Goal: Task Accomplishment & Management: Manage account settings

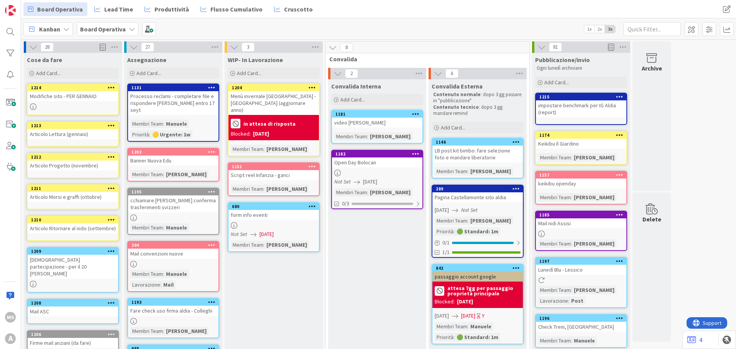
click at [293, 117] on div "in attesa di risposta" at bounding box center [274, 123] width 86 height 13
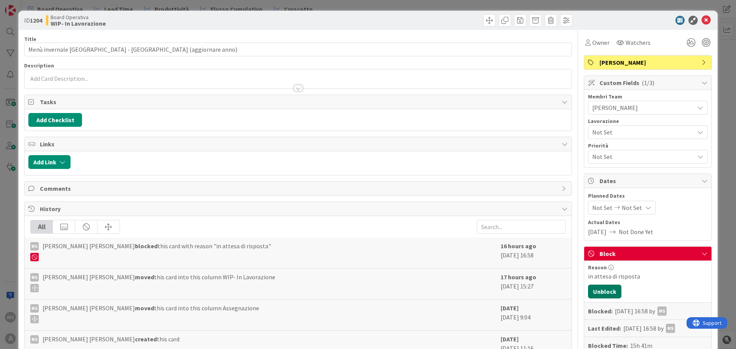
click at [596, 285] on button "Unblock" at bounding box center [604, 292] width 33 height 14
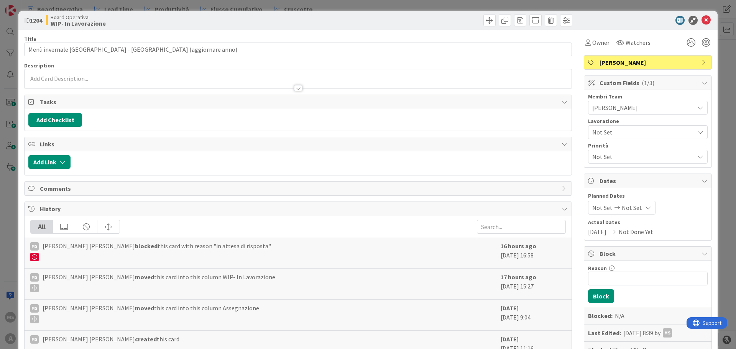
click at [703, 15] on div "ID 1204 Board Operativa WIP- In Lavorazione" at bounding box center [367, 20] width 699 height 19
click at [704, 19] on icon at bounding box center [705, 20] width 9 height 9
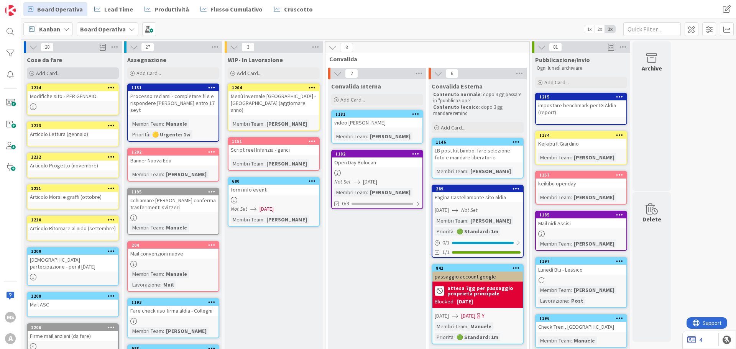
click at [79, 72] on div "Add Card..." at bounding box center [73, 72] width 92 height 11
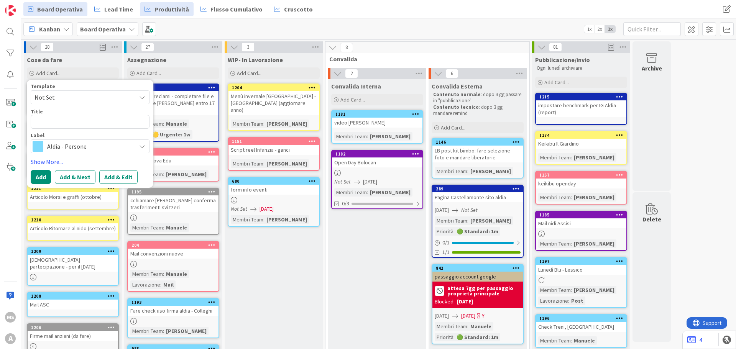
type textarea "x"
type textarea "n"
type textarea "x"
type textarea "N"
type textarea "x"
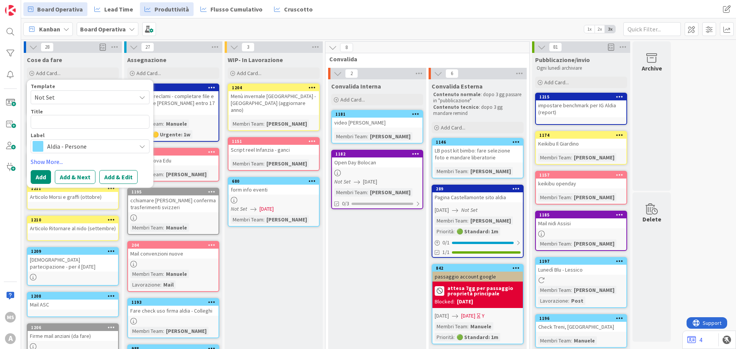
type textarea "N"
type textarea "x"
type textarea "M"
type textarea "x"
type textarea "Ma"
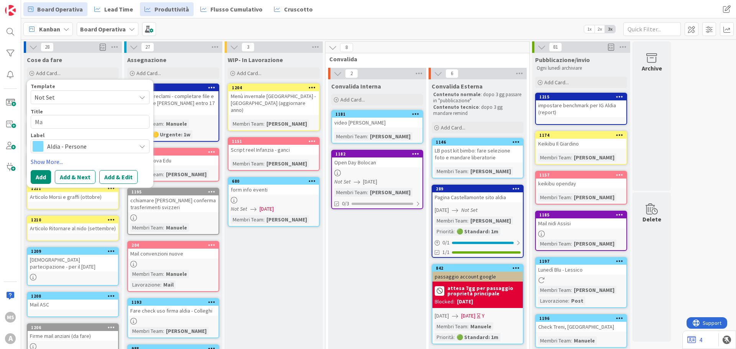
type textarea "x"
type textarea "Mai"
type textarea "x"
type textarea "Mail"
type textarea "x"
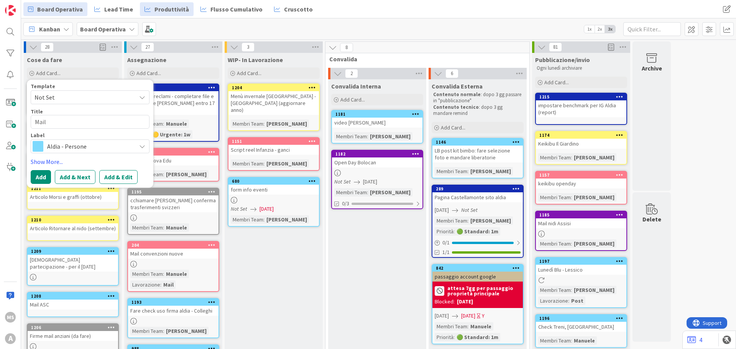
type textarea "Mail"
type textarea "x"
type textarea "Mail r"
type textarea "x"
type textarea "Mail rm"
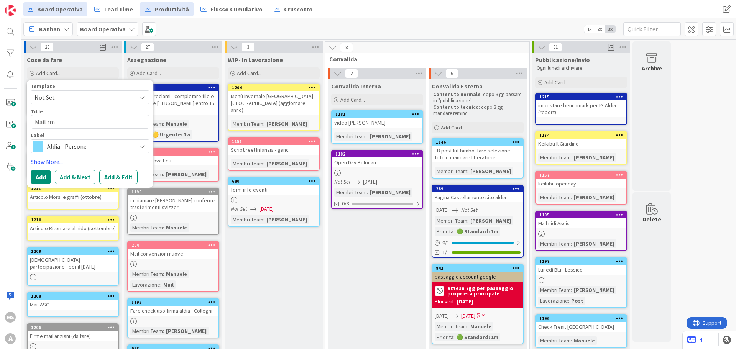
type textarea "x"
type textarea "Mail rmi"
type textarea "x"
type textarea "Mail rm"
type textarea "x"
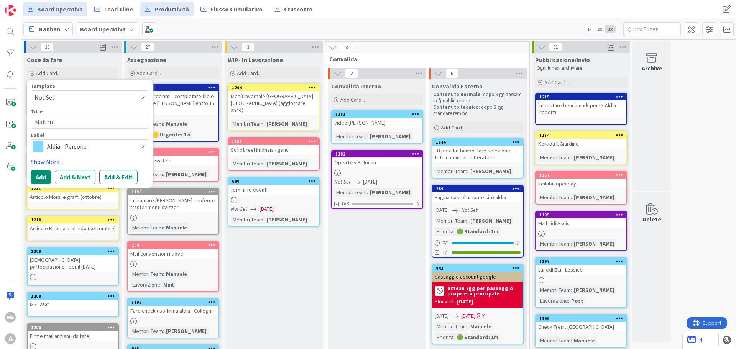
type textarea "Mail r"
type textarea "x"
type textarea "Mail re"
type textarea "x"
type textarea "Mail rem"
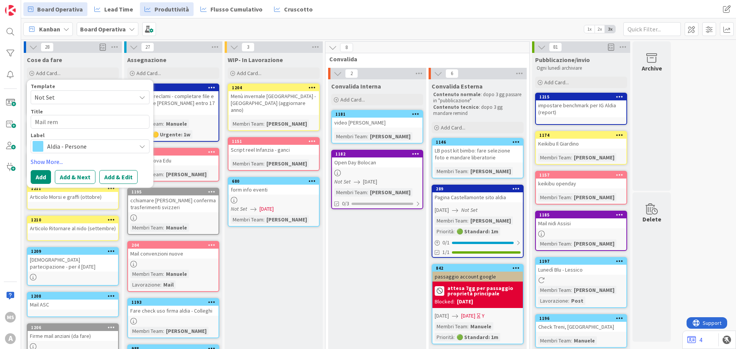
type textarea "x"
type textarea "Mail remi"
type textarea "x"
type textarea "Mail remi9"
type textarea "x"
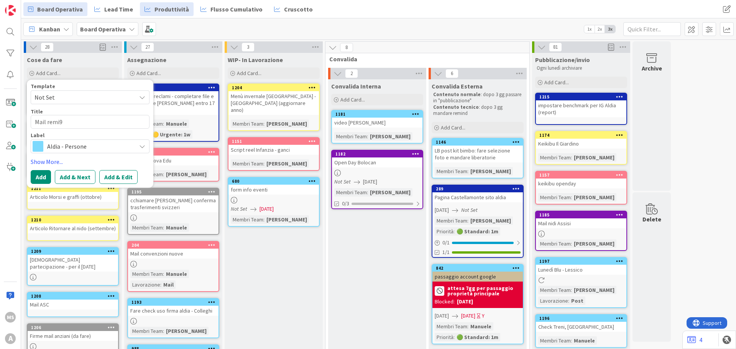
type textarea "Mail remi9n"
type textarea "x"
type textarea "Mail remi9"
type textarea "x"
type textarea "Mail remi"
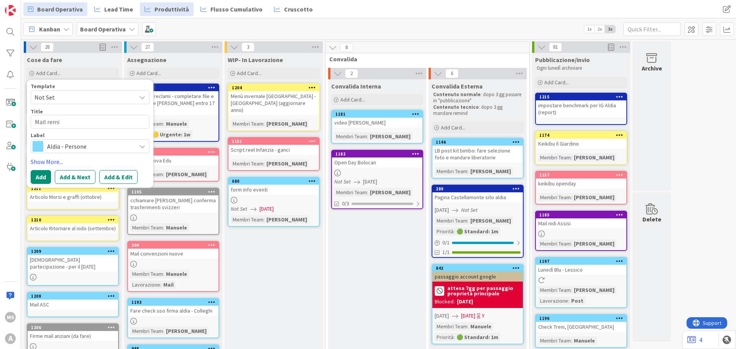
type textarea "x"
type textarea "Mail remin"
type textarea "x"
type textarea "Mail remind"
type textarea "x"
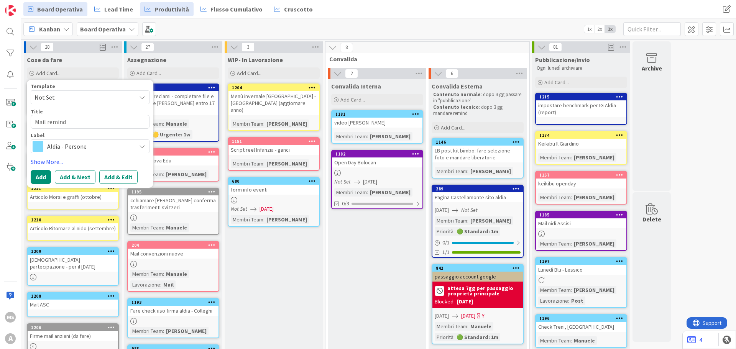
type textarea "Mail remind"
type textarea "x"
type textarea "Mail remind O"
type textarea "x"
type textarea "Mail remind OD"
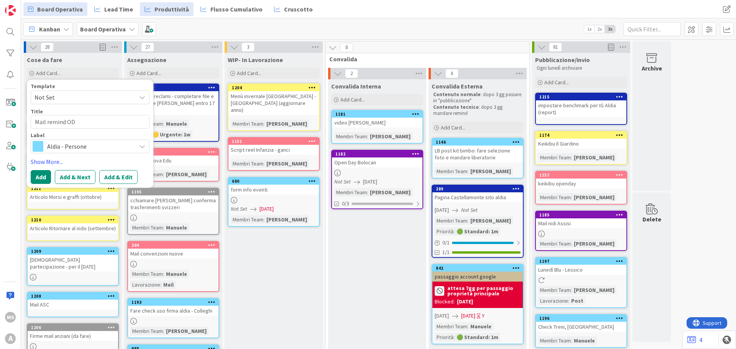
type textarea "x"
type textarea "Mail remind OD"
type textarea "x"
type textarea "Mail remind OD"
type textarea "x"
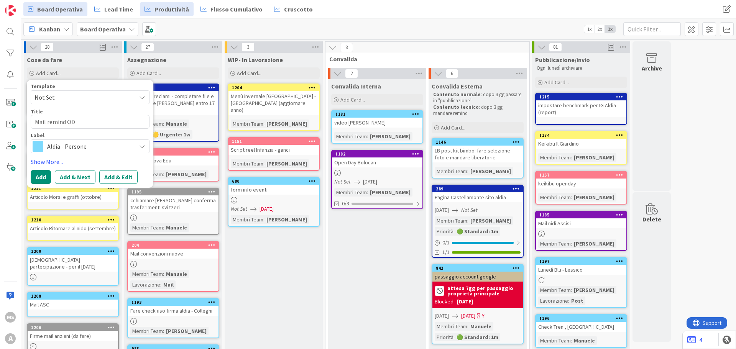
type textarea "Mail remind O"
type textarea "x"
type textarea "Mail remind OD"
type textarea "x"
type textarea "Mail remind O"
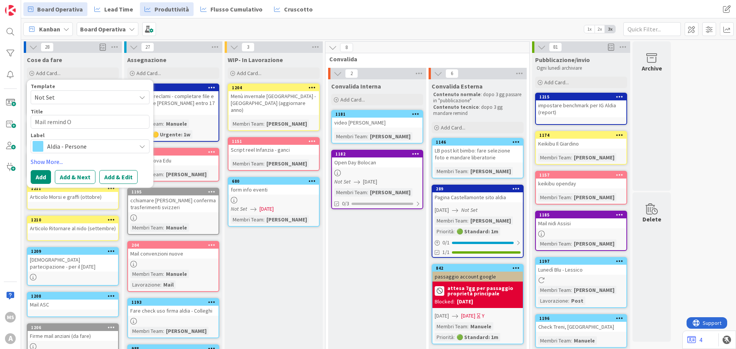
type textarea "x"
type textarea "Mail remind"
type textarea "x"
type textarea "Mail remind"
type textarea "x"
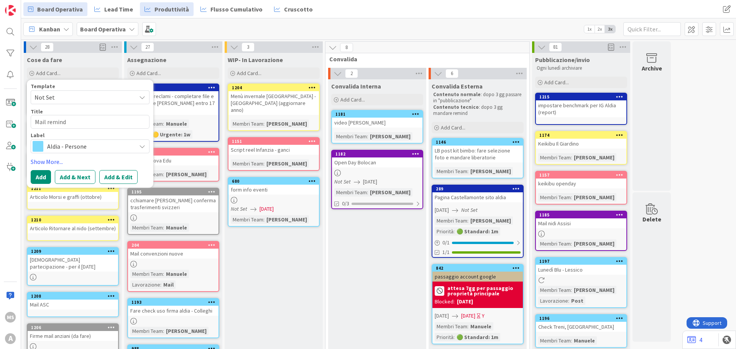
type textarea "Mail remind"
type textarea "x"
type textarea "Mail remind o"
type textarea "x"
type textarea "Mail remind od"
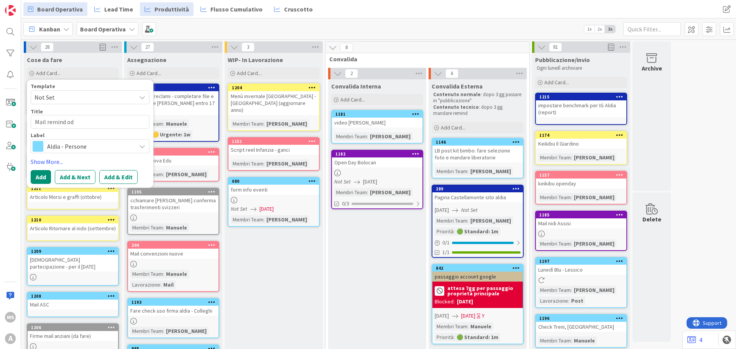
type textarea "x"
type textarea "Mail remind o"
type textarea "x"
type textarea "Mail remind"
type textarea "x"
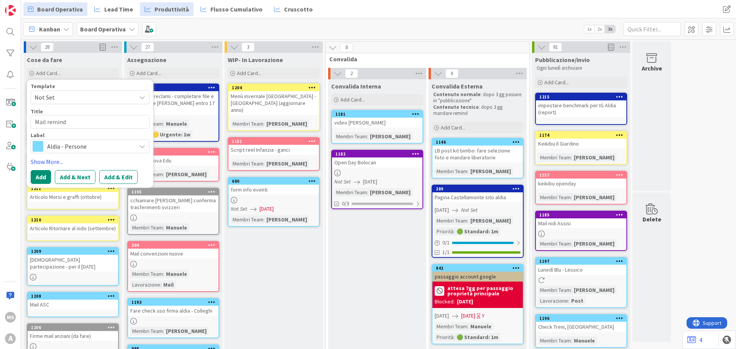
type textarea "Mail remind O"
type textarea "x"
type textarea "Mail remind OD"
type textarea "x"
type textarea "Mail remind OD"
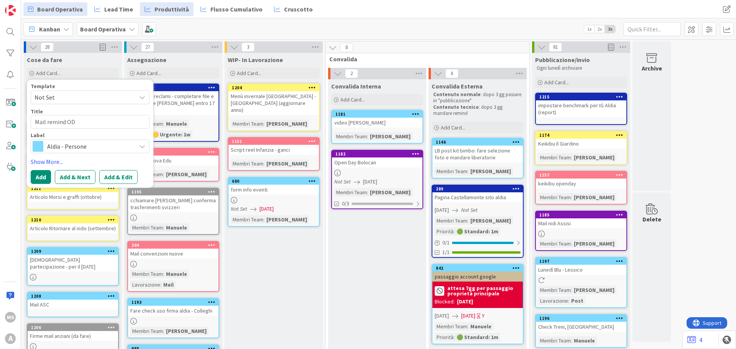
type textarea "x"
type textarea "Mail remind OD"
click at [132, 150] on span "Aldia - Persone" at bounding box center [89, 146] width 85 height 11
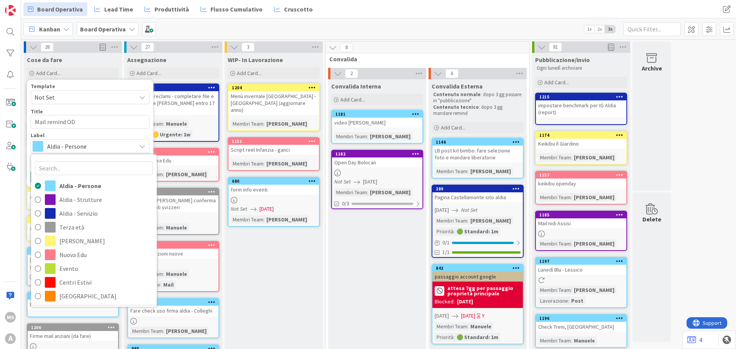
click at [110, 151] on span "Aldia - Persone" at bounding box center [89, 146] width 85 height 11
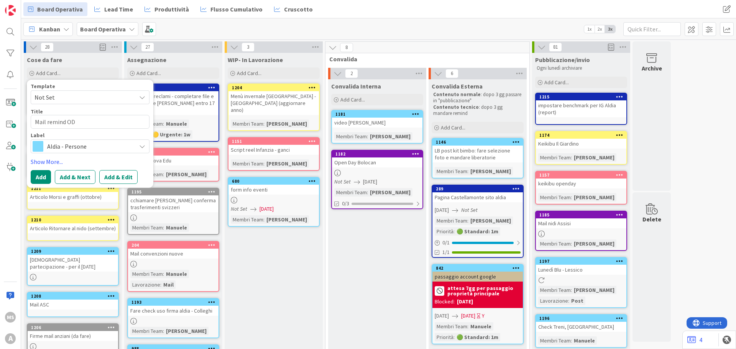
click at [114, 152] on div "Aldia - Persone" at bounding box center [90, 146] width 119 height 14
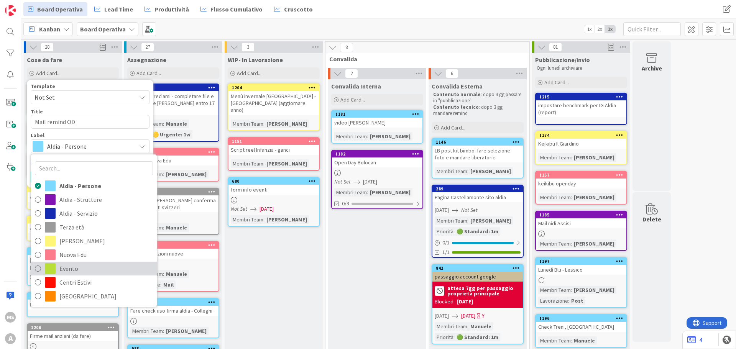
click at [91, 262] on link "Evento" at bounding box center [94, 269] width 126 height 14
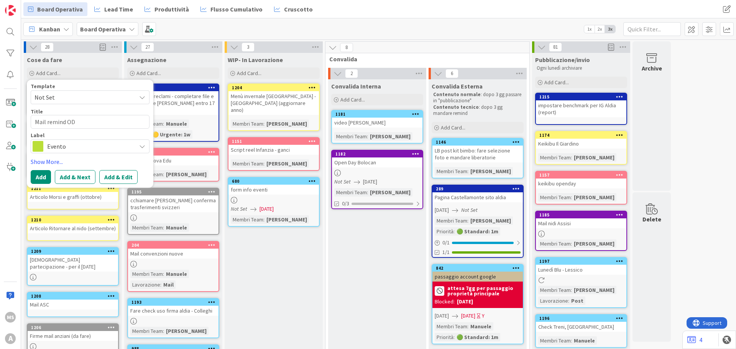
click at [70, 143] on span "Evento" at bounding box center [89, 146] width 85 height 11
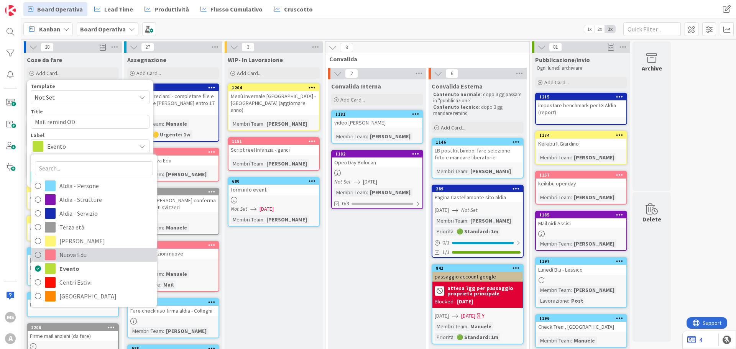
click at [91, 256] on span "Nuova Edu" at bounding box center [106, 254] width 94 height 11
type textarea "x"
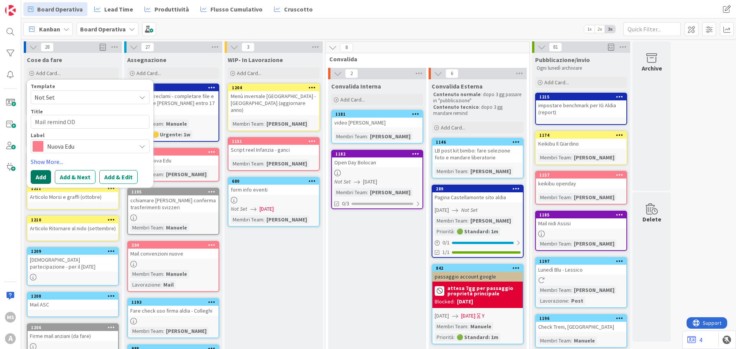
click at [46, 181] on button "Add" at bounding box center [41, 177] width 20 height 14
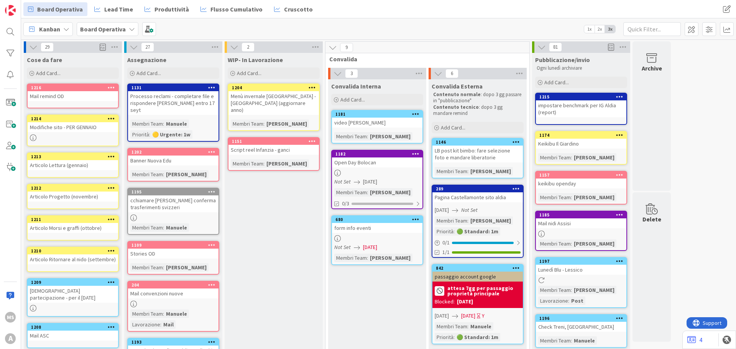
click at [341, 7] on div "Board Operativa Lead Time Produttività Flusso Cumulativo Cruscotto" at bounding box center [268, 9] width 491 height 14
drag, startPoint x: 340, startPoint y: 9, endPoint x: 323, endPoint y: 23, distance: 22.0
click at [319, 25] on div "Board Operativa Lead Time Produttività Flusso Cumulativo Cruscotto Board Operat…" at bounding box center [378, 174] width 715 height 349
click at [319, 17] on div "Board Operativa Lead Time Produttività Flusso Cumulativo Cruscotto Board Operat…" at bounding box center [378, 9] width 715 height 18
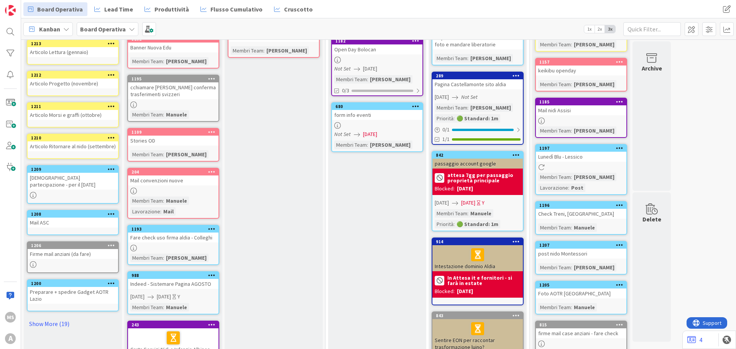
scroll to position [115, 0]
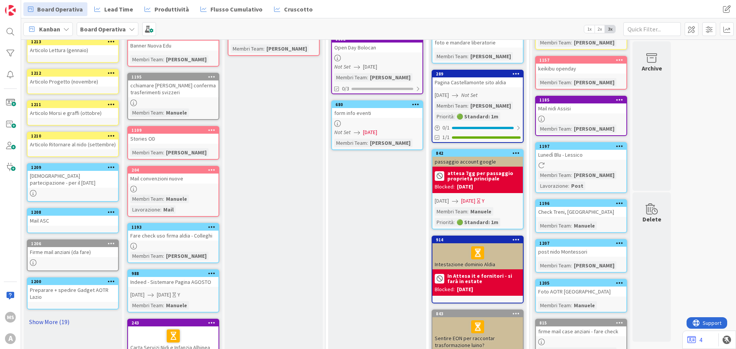
click at [48, 320] on link "Show More (19)" at bounding box center [73, 322] width 92 height 12
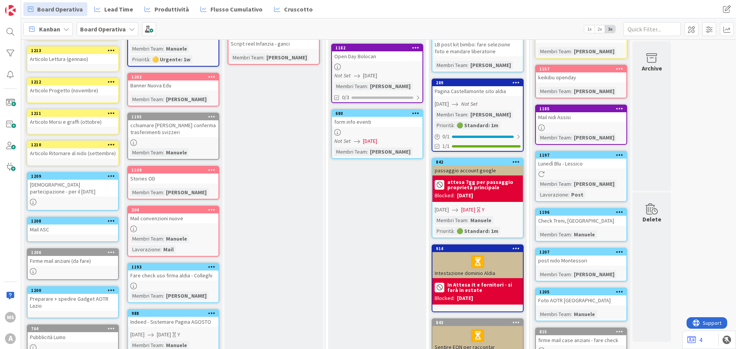
scroll to position [0, 0]
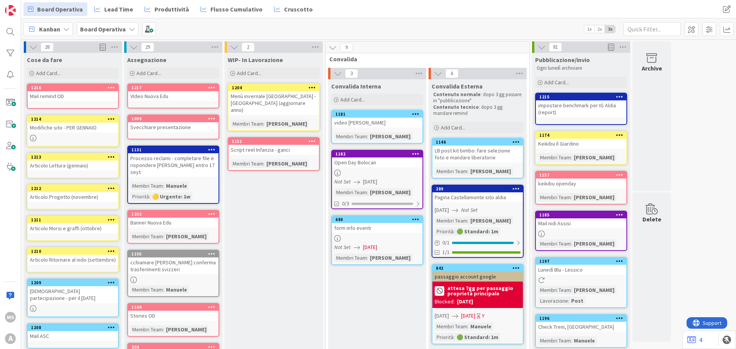
click at [165, 123] on div "Svecchiare presentazione" at bounding box center [173, 127] width 90 height 10
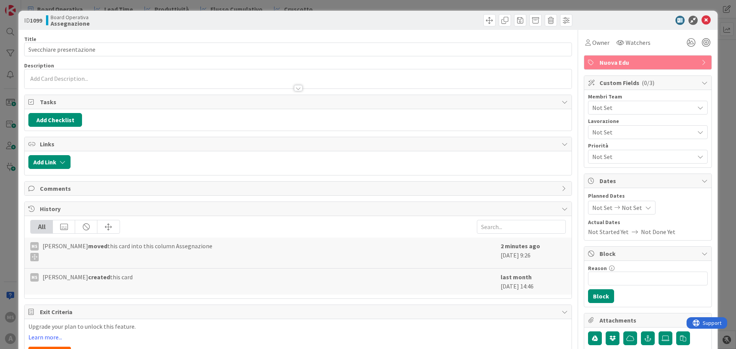
click at [615, 110] on span "Not Set" at bounding box center [643, 107] width 102 height 9
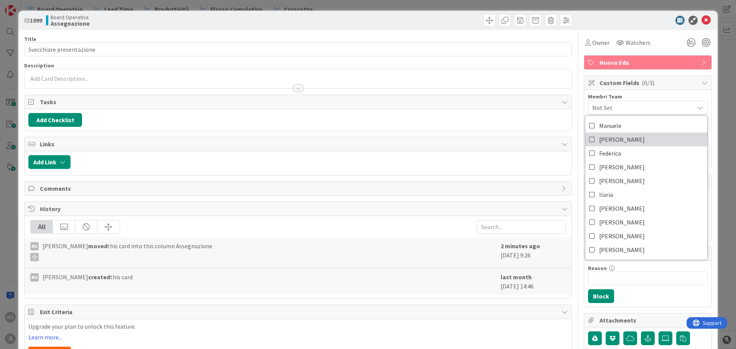
click at [610, 136] on span "[PERSON_NAME]" at bounding box center [622, 139] width 46 height 11
click at [701, 23] on icon at bounding box center [705, 20] width 9 height 9
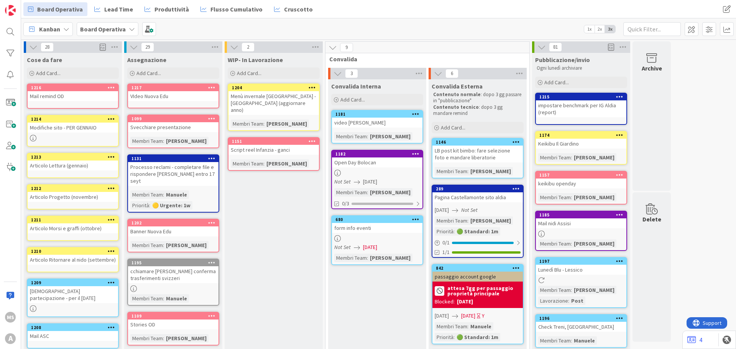
click at [179, 98] on div "VIdeo Nuova Edu" at bounding box center [173, 96] width 90 height 10
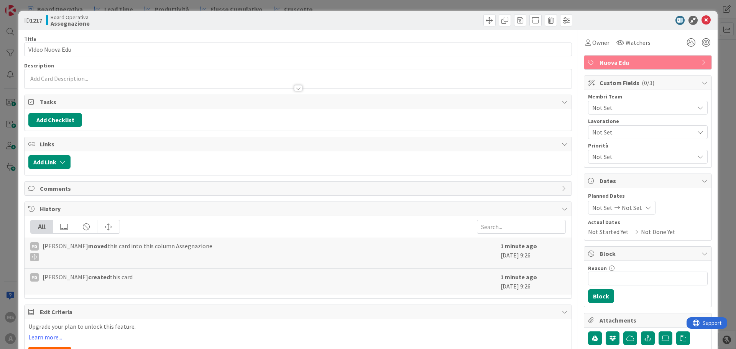
click at [701, 23] on icon at bounding box center [705, 20] width 9 height 9
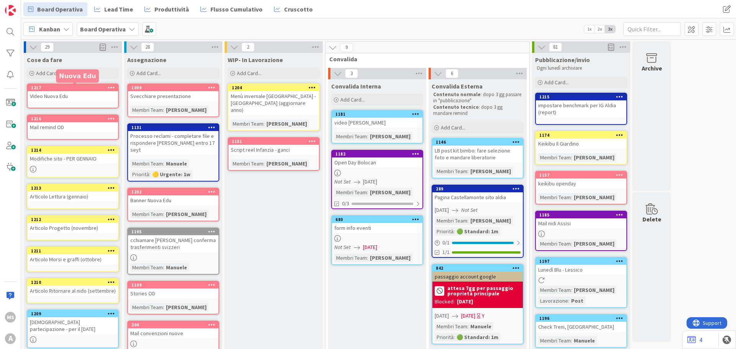
click at [76, 89] on div "1217" at bounding box center [74, 87] width 87 height 5
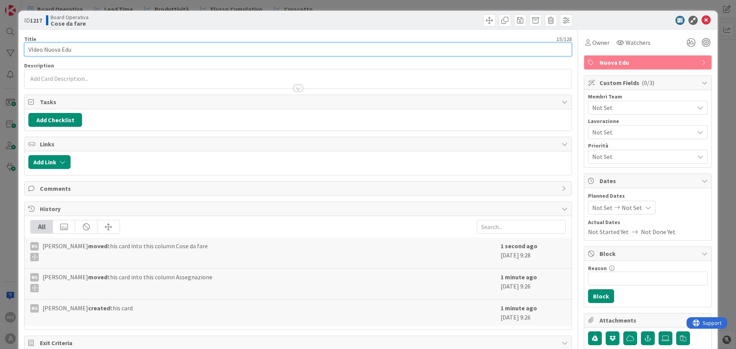
click at [85, 55] on input "VIdeo Nuova Edu" at bounding box center [298, 50] width 548 height 14
type input "VIdeo Nuova Edu - infanzia"
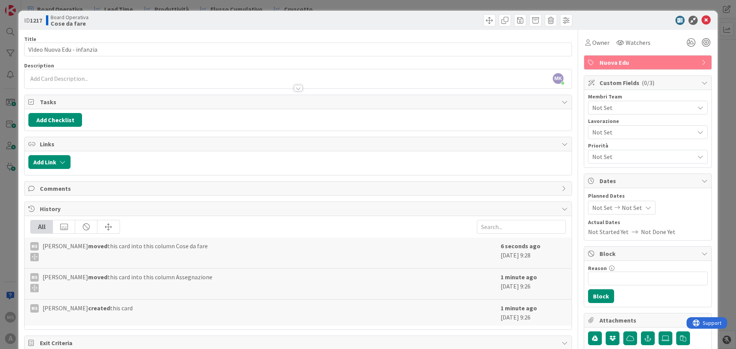
click at [705, 25] on div "ID 1217 Board Operativa Cose da fare" at bounding box center [367, 20] width 699 height 19
click at [701, 22] on icon at bounding box center [705, 20] width 9 height 9
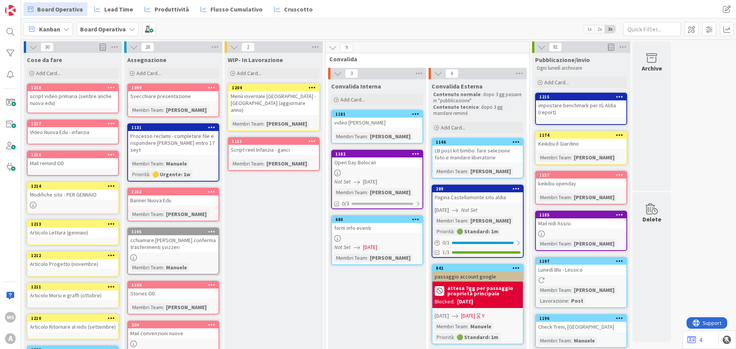
click at [83, 97] on div "script video primaria (sentire anche nuova edu)" at bounding box center [73, 99] width 90 height 17
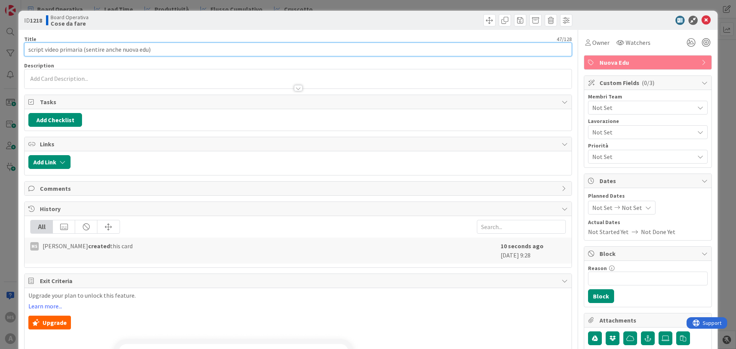
click at [80, 49] on input "script video primaria (sentire anche nuova edu)" at bounding box center [298, 50] width 548 height 14
type input "script video primaria x OD (sentire anche nuova edu)"
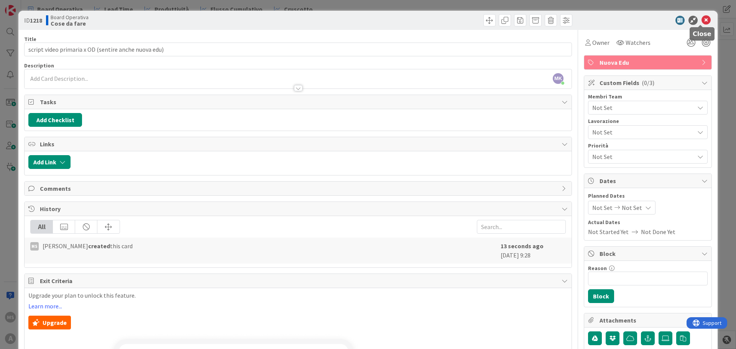
click at [704, 19] on icon at bounding box center [705, 20] width 9 height 9
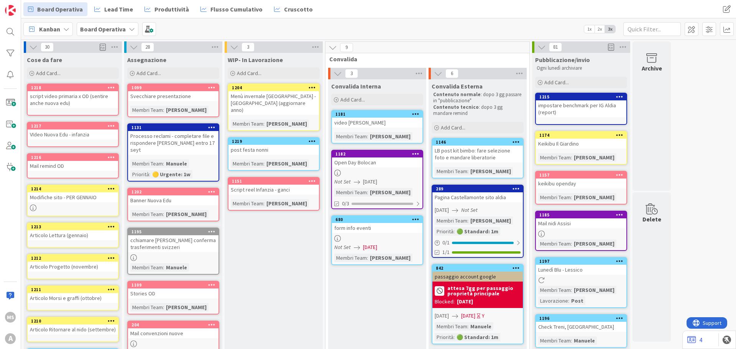
click at [597, 291] on div "Membri Team : [PERSON_NAME] : Post" at bounding box center [581, 295] width 86 height 19
